Goal: Information Seeking & Learning: Learn about a topic

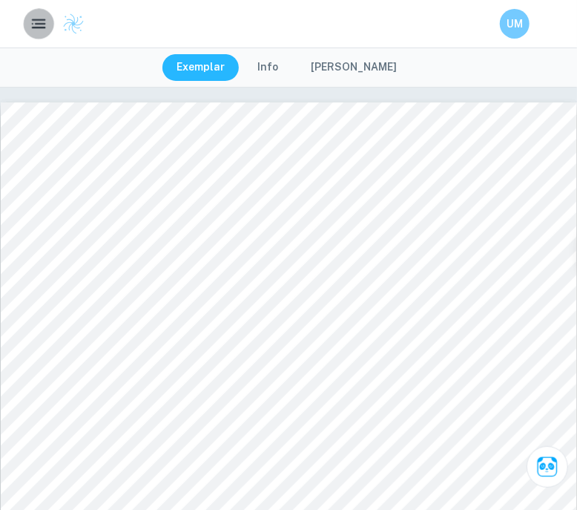
click at [41, 24] on icon "button" at bounding box center [39, 24] width 19 height 19
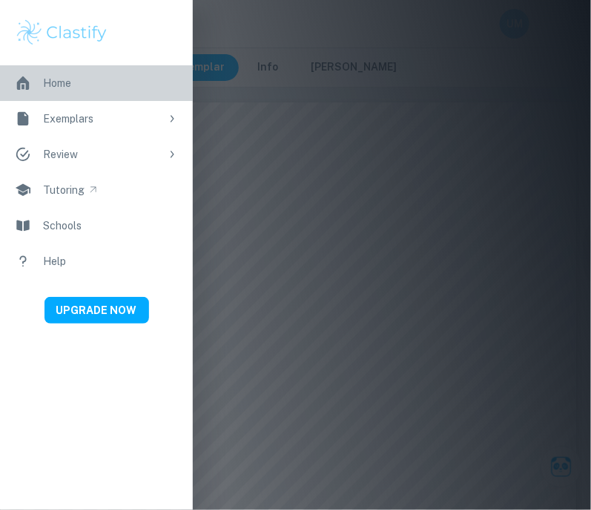
click at [55, 91] on div "Home" at bounding box center [57, 83] width 28 height 16
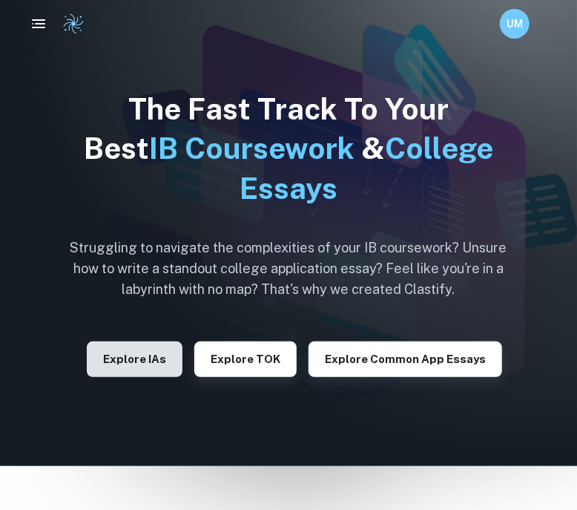
click at [137, 358] on button "Explore IAs" at bounding box center [135, 359] width 96 height 36
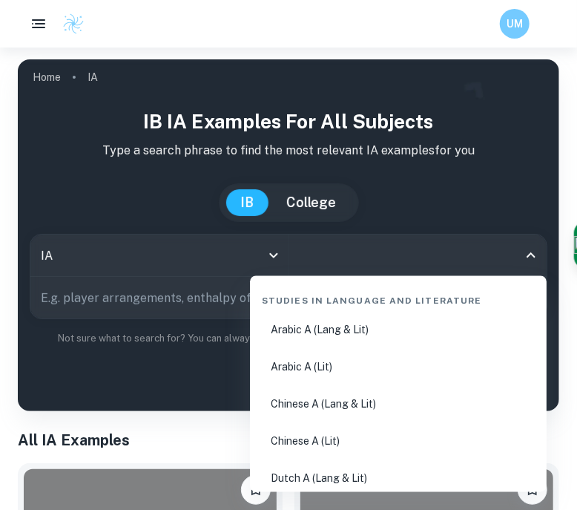
click at [395, 250] on input "All Subjects" at bounding box center [406, 255] width 223 height 28
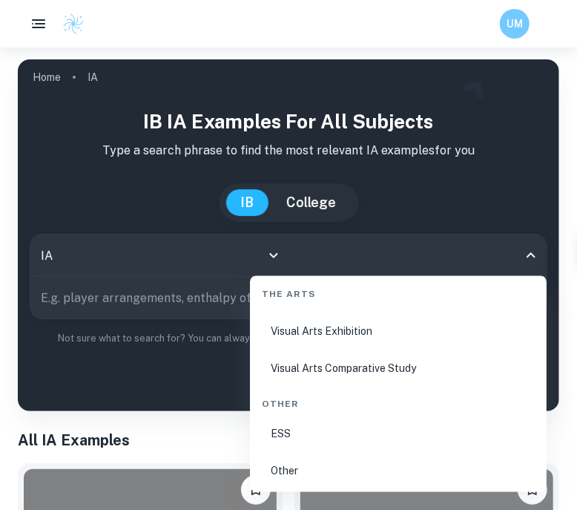
scroll to position [2606, 0]
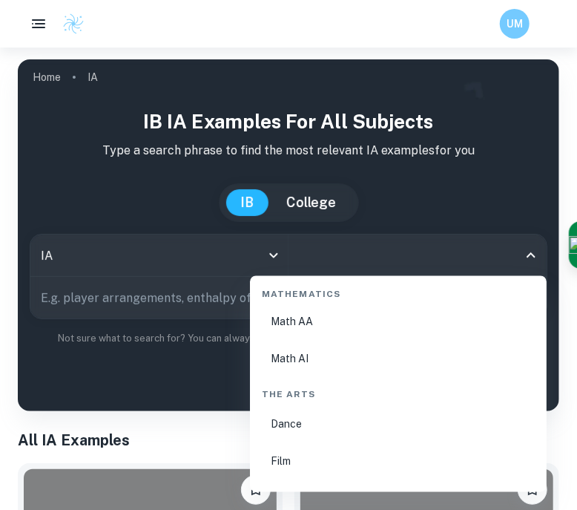
click at [447, 320] on li "Math AA" at bounding box center [398, 322] width 285 height 34
type input "Math AA"
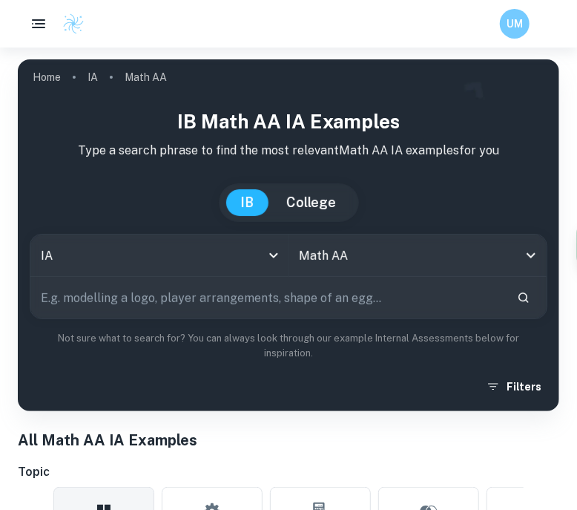
click at [359, 294] on input "text" at bounding box center [267, 298] width 475 height 42
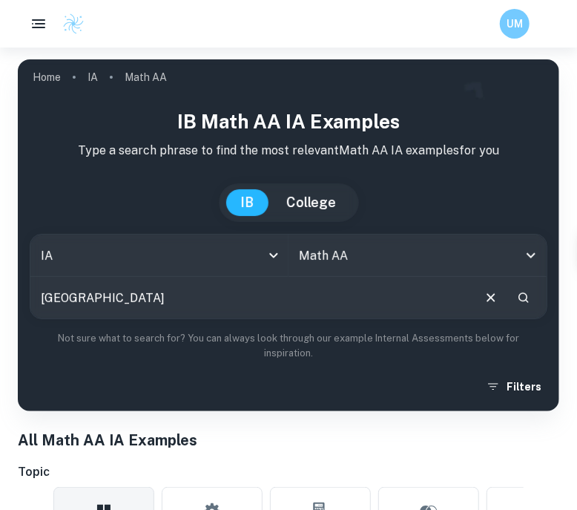
type input "[GEOGRAPHIC_DATA]"
click at [186, 302] on input "[GEOGRAPHIC_DATA]" at bounding box center [250, 298] width 441 height 42
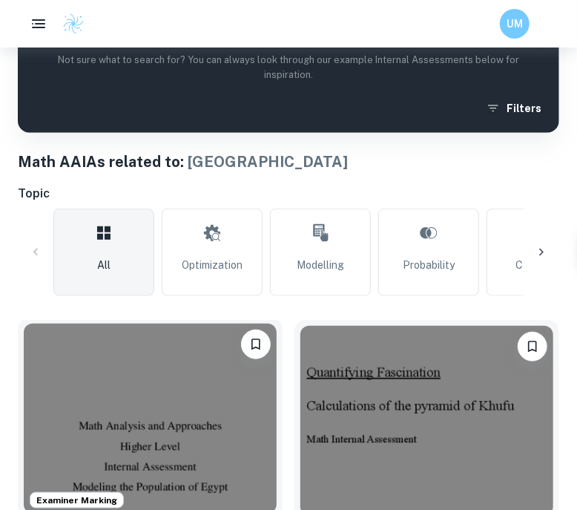
scroll to position [464, 0]
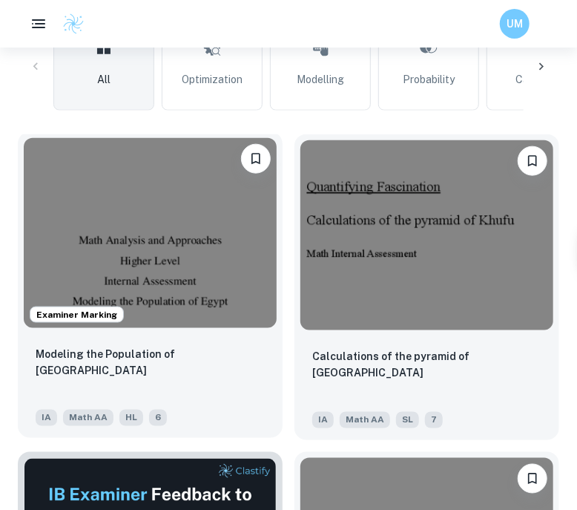
click at [164, 265] on img at bounding box center [150, 233] width 253 height 190
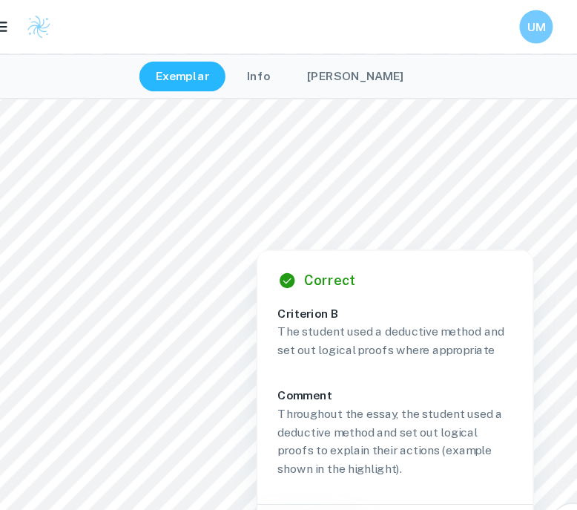
scroll to position [7850, 0]
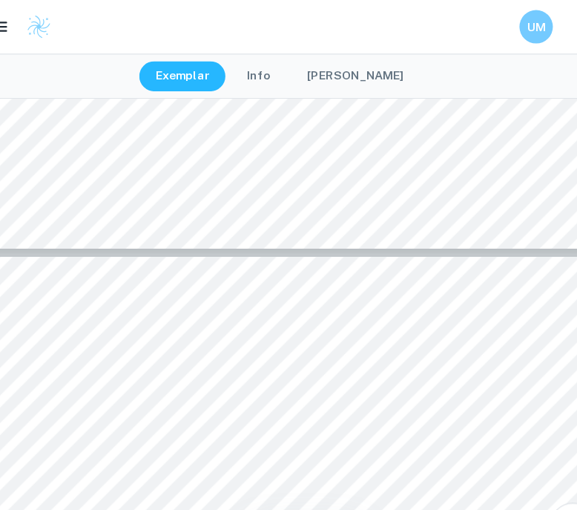
type input "10"
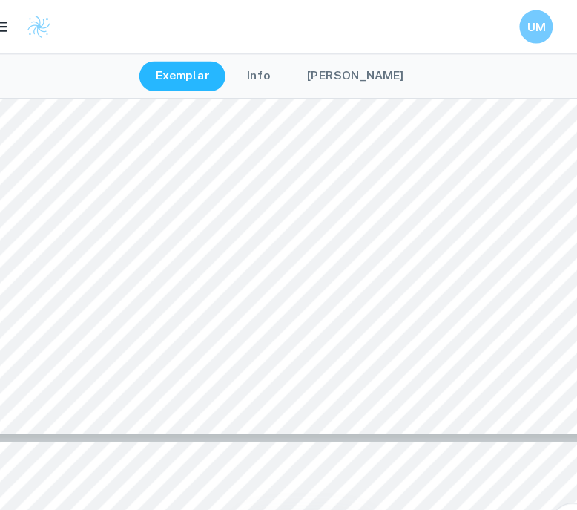
scroll to position [7439, 0]
